Goal: Task Accomplishment & Management: Use online tool/utility

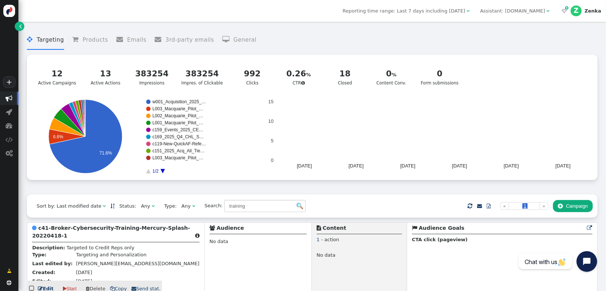
scroll to position [79, 0]
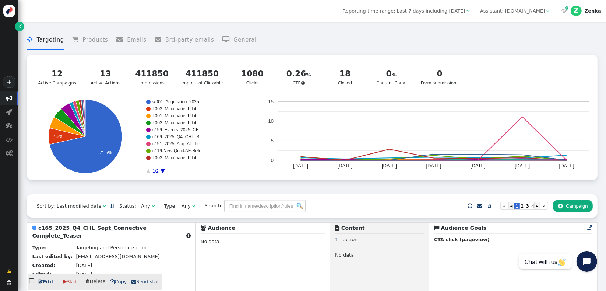
click at [70, 231] on b "c165_2025_Q4_CHL_Sept_Connective Complete_Teaser" at bounding box center [89, 232] width 115 height 14
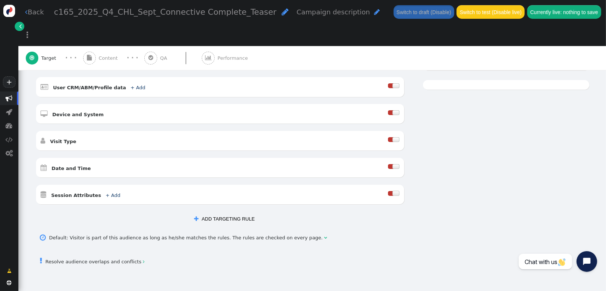
scroll to position [182, 0]
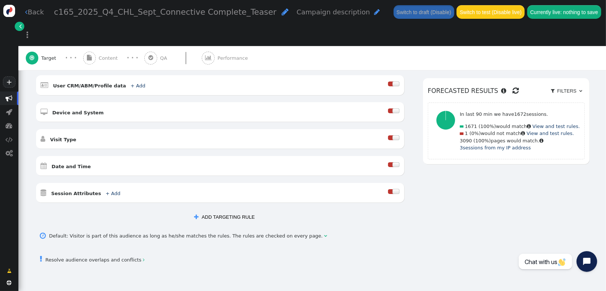
click at [388, 162] on div at bounding box center [391, 164] width 6 height 5
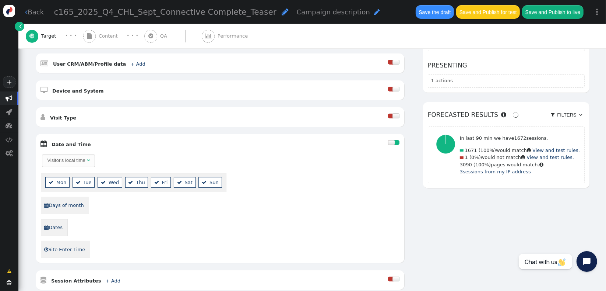
click at [77, 157] on div "Visitor's local time" at bounding box center [66, 160] width 38 height 7
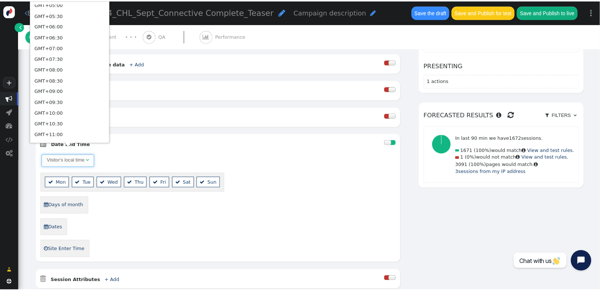
scroll to position [418, 0]
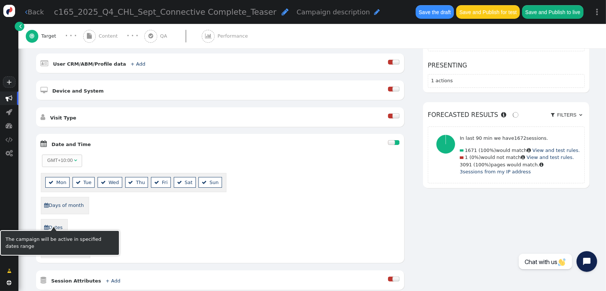
click at [49, 223] on link " Dates" at bounding box center [53, 227] width 19 height 12
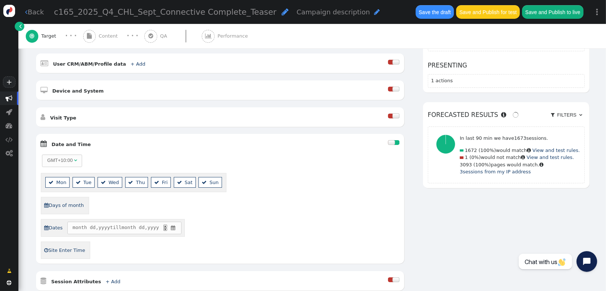
click at [175, 224] on span "" at bounding box center [173, 227] width 6 height 7
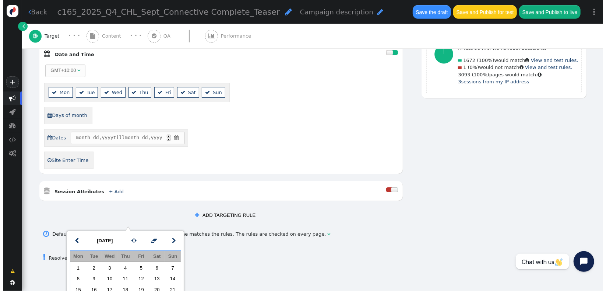
scroll to position [294, 0]
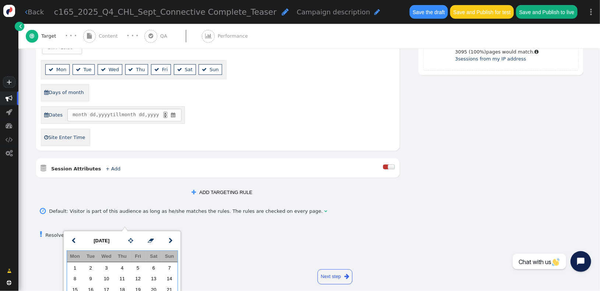
click at [178, 109] on span "month dd , yyyy till month dd , yyyy ▲ ▼ " at bounding box center [124, 115] width 114 height 13
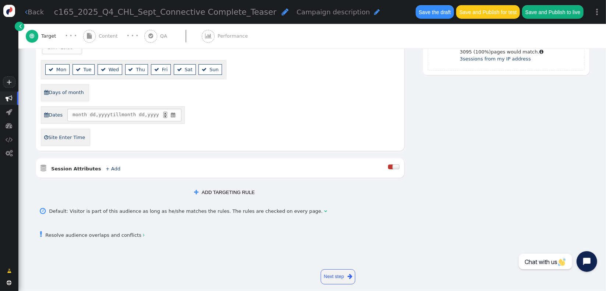
click at [172, 111] on span "" at bounding box center [173, 114] width 6 height 7
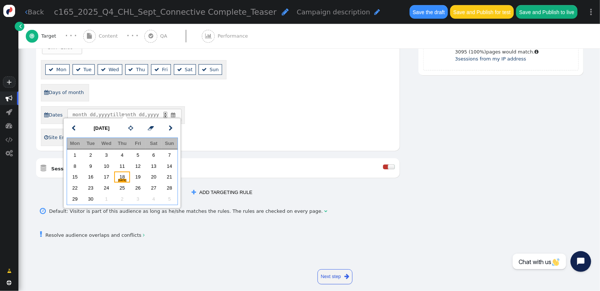
click at [122, 176] on div "[DATE]" at bounding box center [122, 179] width 16 height 7
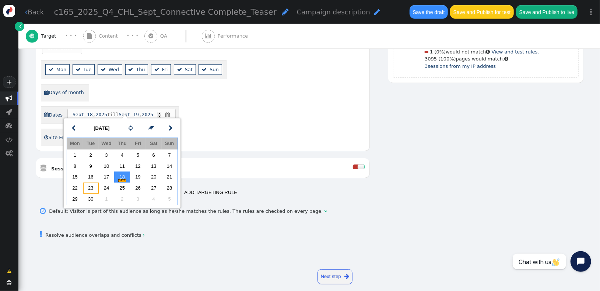
click at [95, 189] on td "23" at bounding box center [91, 187] width 16 height 11
click at [302, 84] on div " Days of month" at bounding box center [203, 92] width 324 height 17
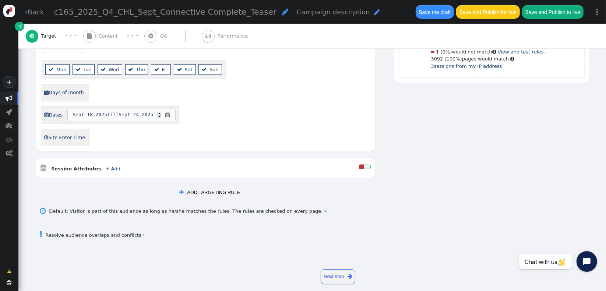
click at [110, 38] on span "Content" at bounding box center [110, 35] width 22 height 7
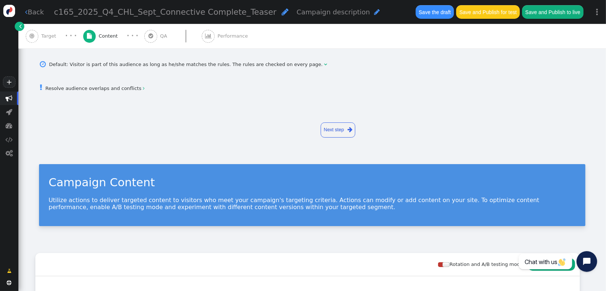
scroll to position [183, 0]
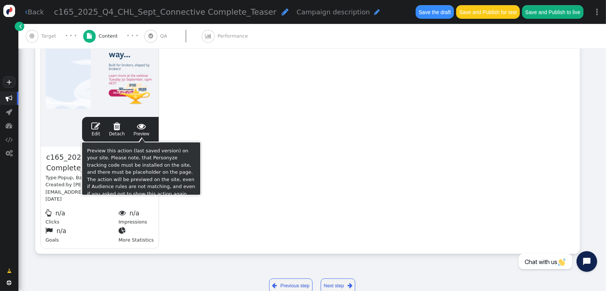
click at [95, 128] on span "" at bounding box center [95, 126] width 9 height 9
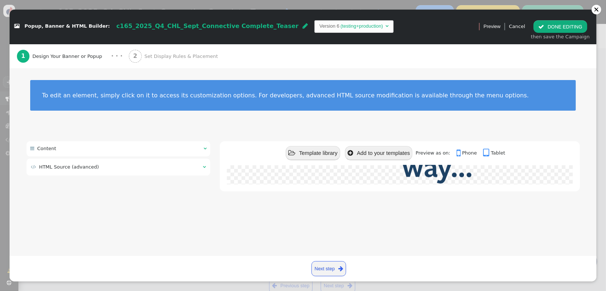
click at [340, 28] on td "(testing+production)" at bounding box center [362, 25] width 45 height 7
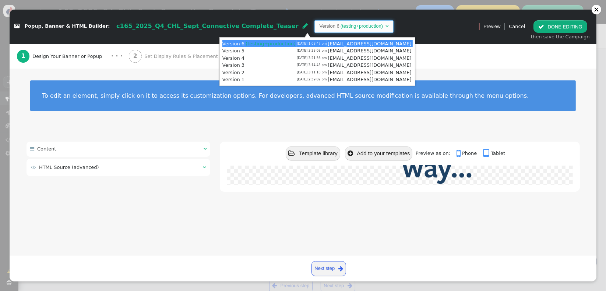
click at [380, 24] on div " Popup, Banner & HTML Builder: c165_2025_Q4_CHL_Sept_Connective Complete_Tease…" at bounding box center [241, 26] width 455 height 13
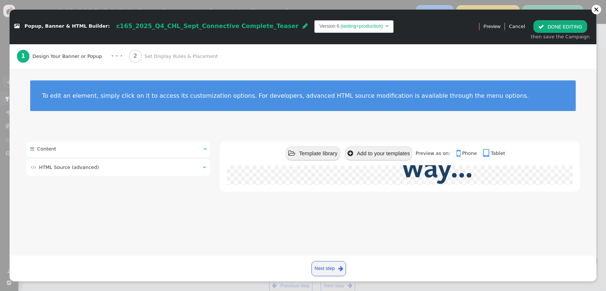
click at [164, 62] on div "2 Set Display Rules & Placement" at bounding box center [175, 56] width 92 height 24
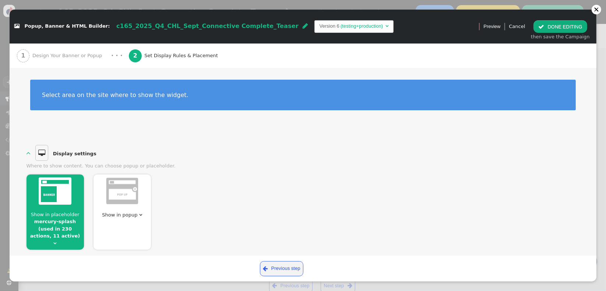
click at [57, 241] on span "" at bounding box center [55, 243] width 3 height 5
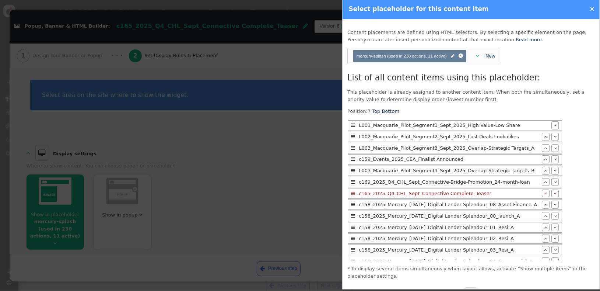
click at [277, 197] on div at bounding box center [300, 145] width 600 height 291
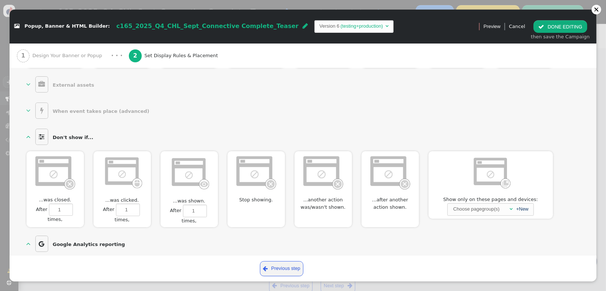
scroll to position [385, 0]
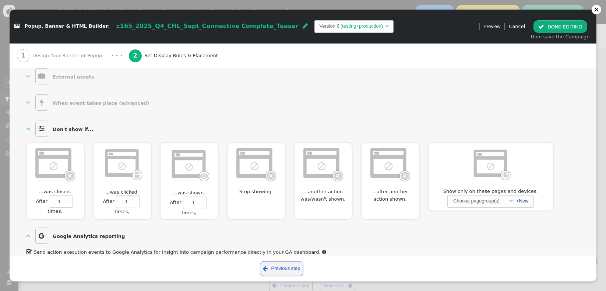
click at [247, 166] on img at bounding box center [256, 164] width 42 height 36
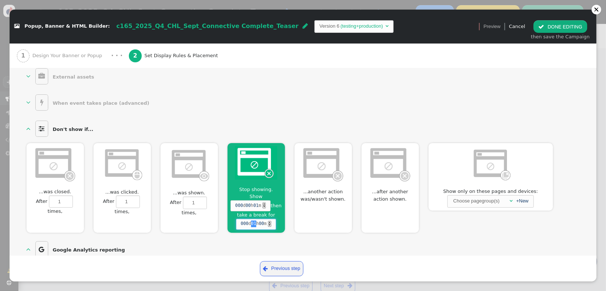
click at [253, 220] on span "01" at bounding box center [253, 223] width 5 height 7
click at [316, 239] on div "  Google Analytics reporting   Send action execution events to Google Analy…" at bounding box center [304, 254] width 554 height 31
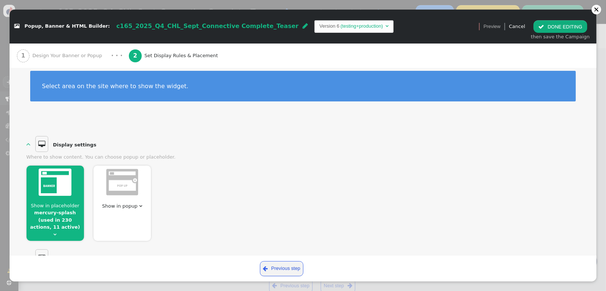
scroll to position [0, 0]
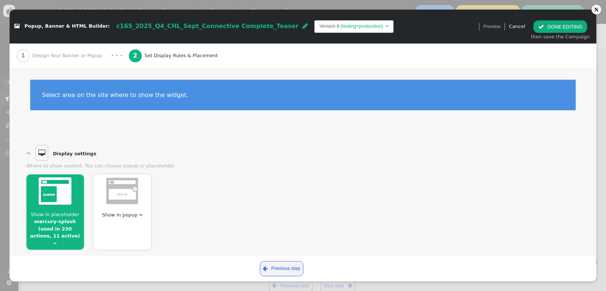
click at [553, 29] on button " DONE EDITING" at bounding box center [560, 26] width 53 height 13
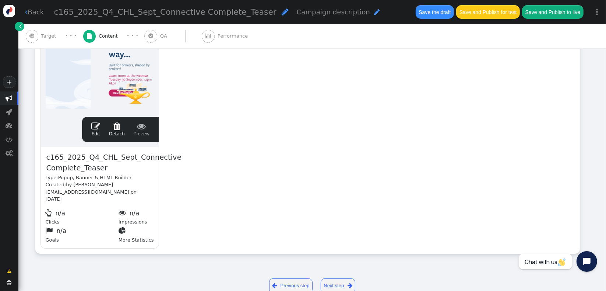
click at [45, 32] on div " Target" at bounding box center [43, 36] width 34 height 24
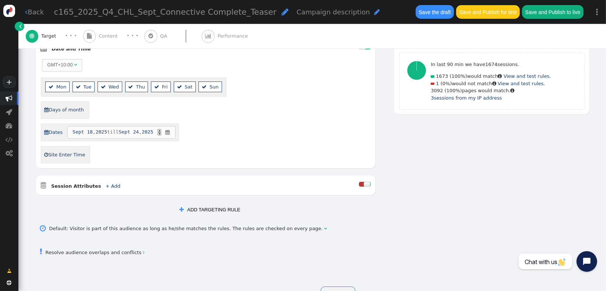
scroll to position [294, 0]
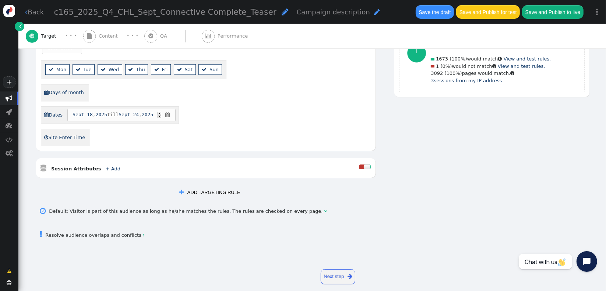
click at [197, 186] on button " ADD TARGETING RULE" at bounding box center [210, 192] width 70 height 13
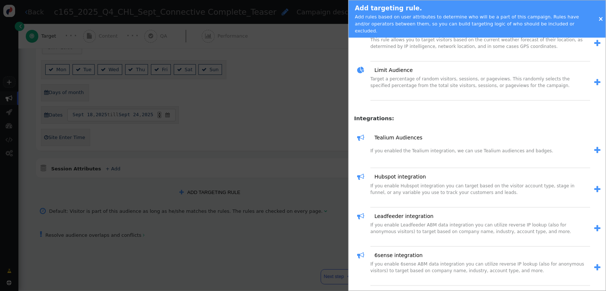
scroll to position [807, 0]
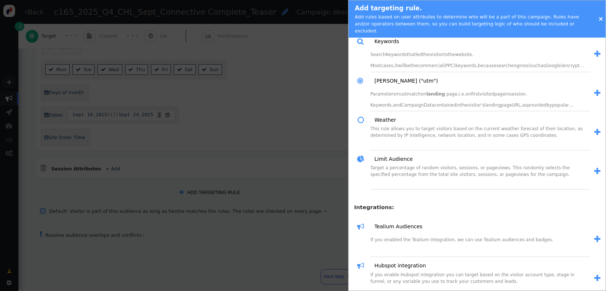
click at [595, 167] on span "" at bounding box center [598, 171] width 6 height 8
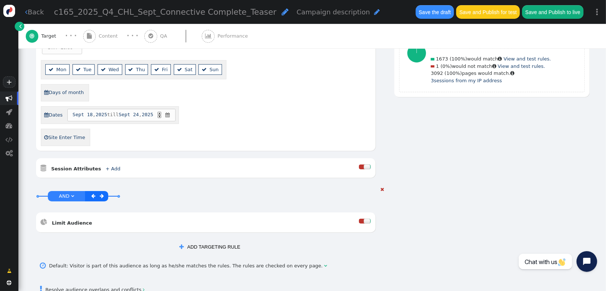
click at [359, 218] on div at bounding box center [362, 220] width 6 height 5
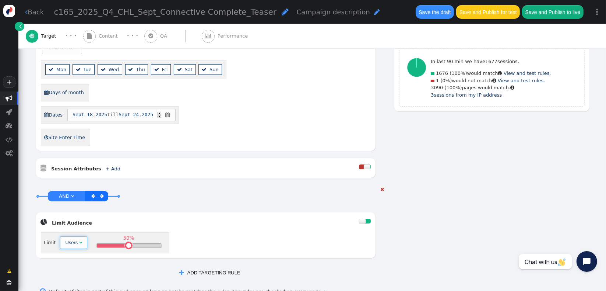
click at [72, 236] on span "Users " at bounding box center [73, 242] width 27 height 13
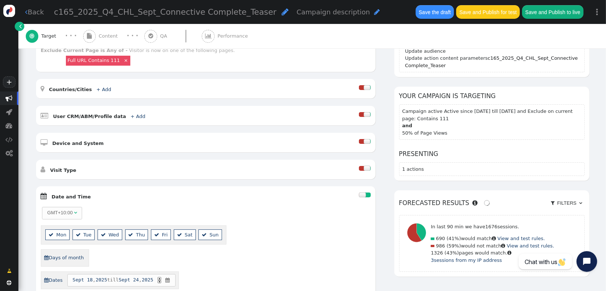
scroll to position [128, 0]
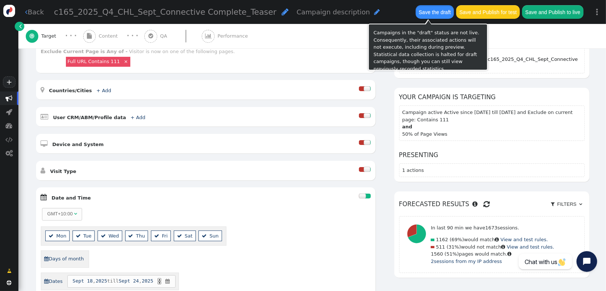
click at [434, 16] on button "Save the draft" at bounding box center [435, 11] width 38 height 13
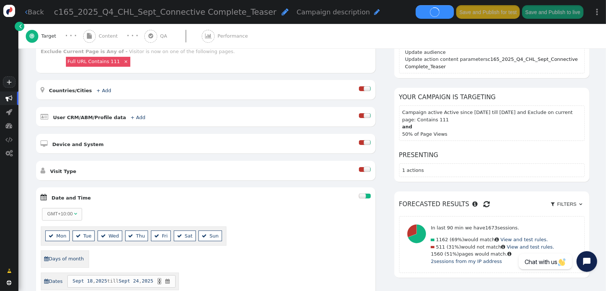
click at [478, 180] on div "Changes not saved yet: Update audience Update action content parameters c165_20…" at bounding box center [492, 157] width 195 height 259
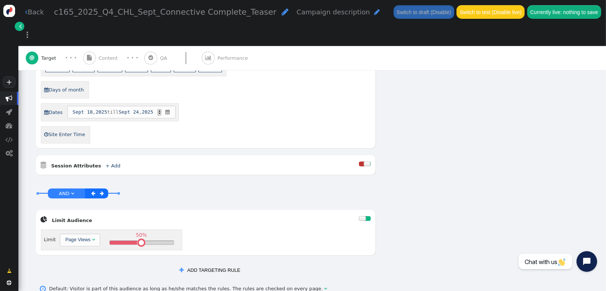
scroll to position [330, 0]
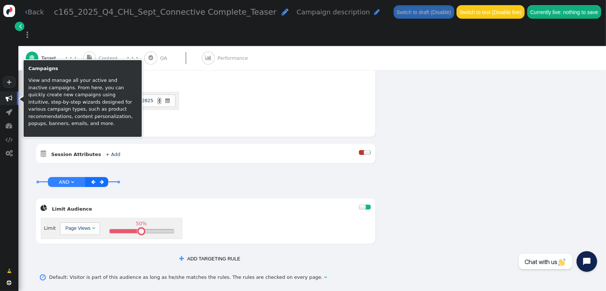
click at [5, 99] on span "" at bounding box center [9, 98] width 18 height 14
